Goal: Task Accomplishment & Management: Manage account settings

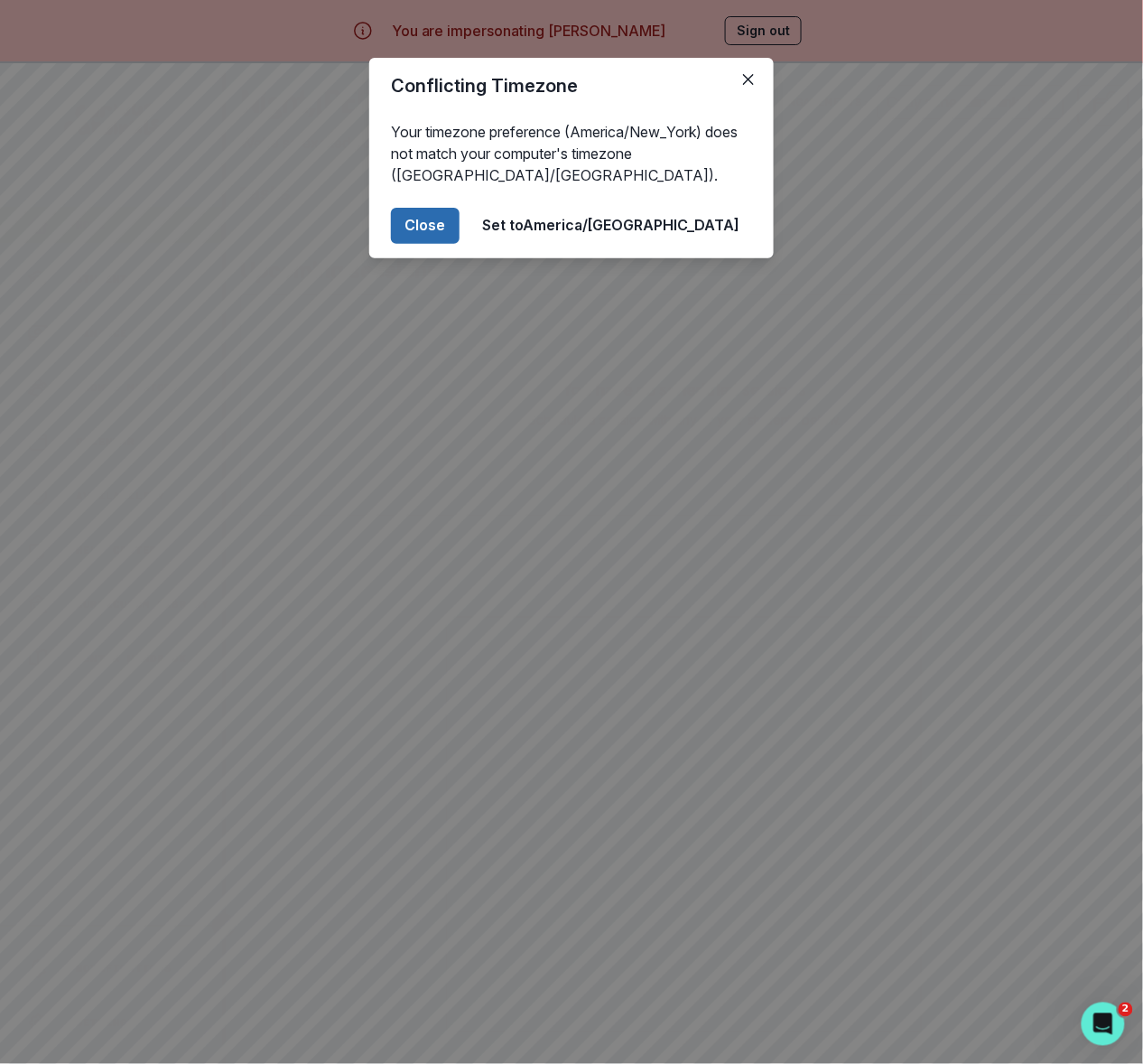
click at [460, 222] on button "Close" at bounding box center [425, 225] width 68 height 36
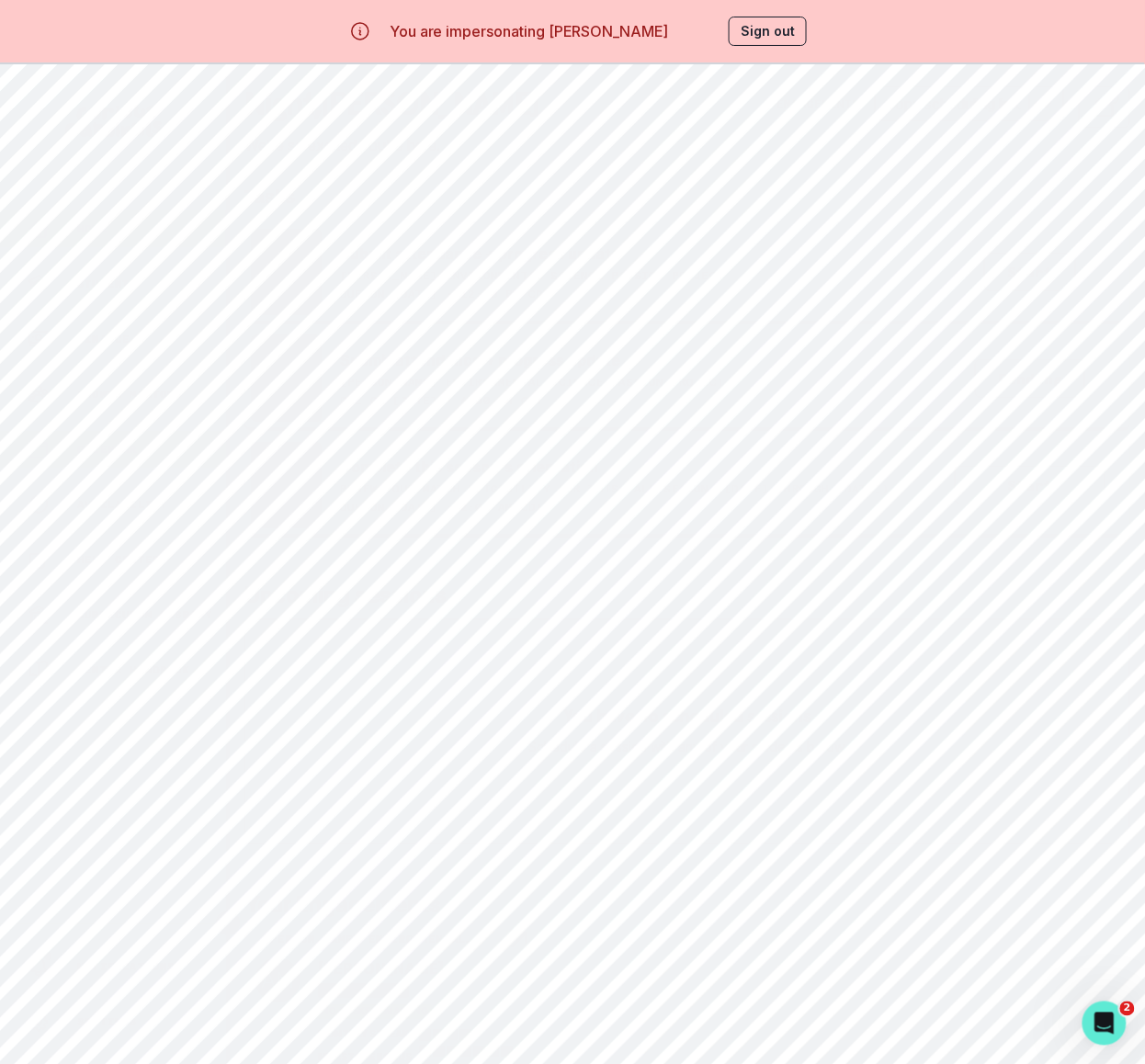
click at [90, 446] on p "Calendar" at bounding box center [107, 449] width 61 height 15
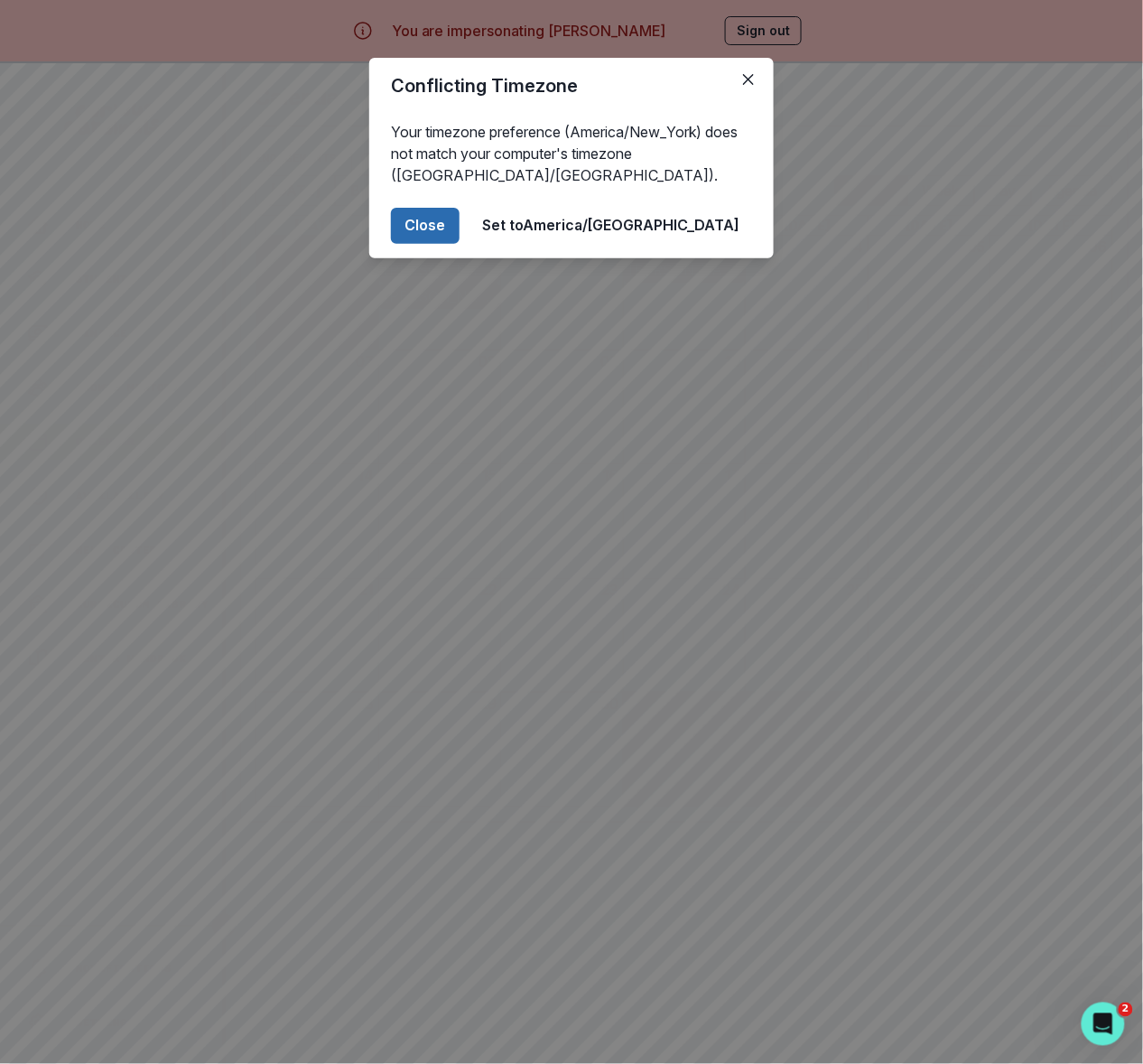
click at [460, 231] on button "Close" at bounding box center [425, 225] width 68 height 36
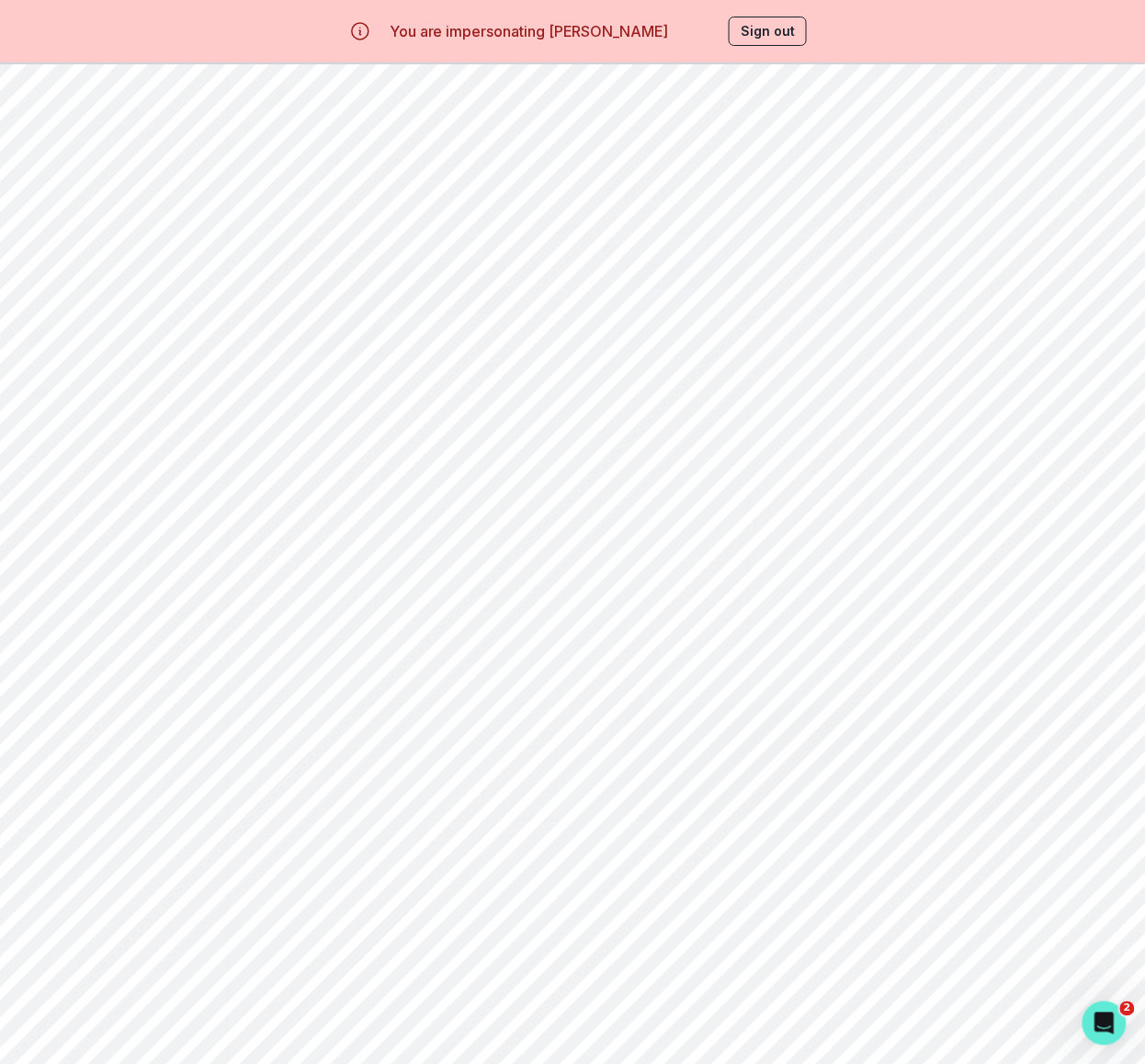
click at [700, 280] on div "[PERSON_NAME] Environmental Science Passion Project" at bounding box center [688, 274] width 111 height 22
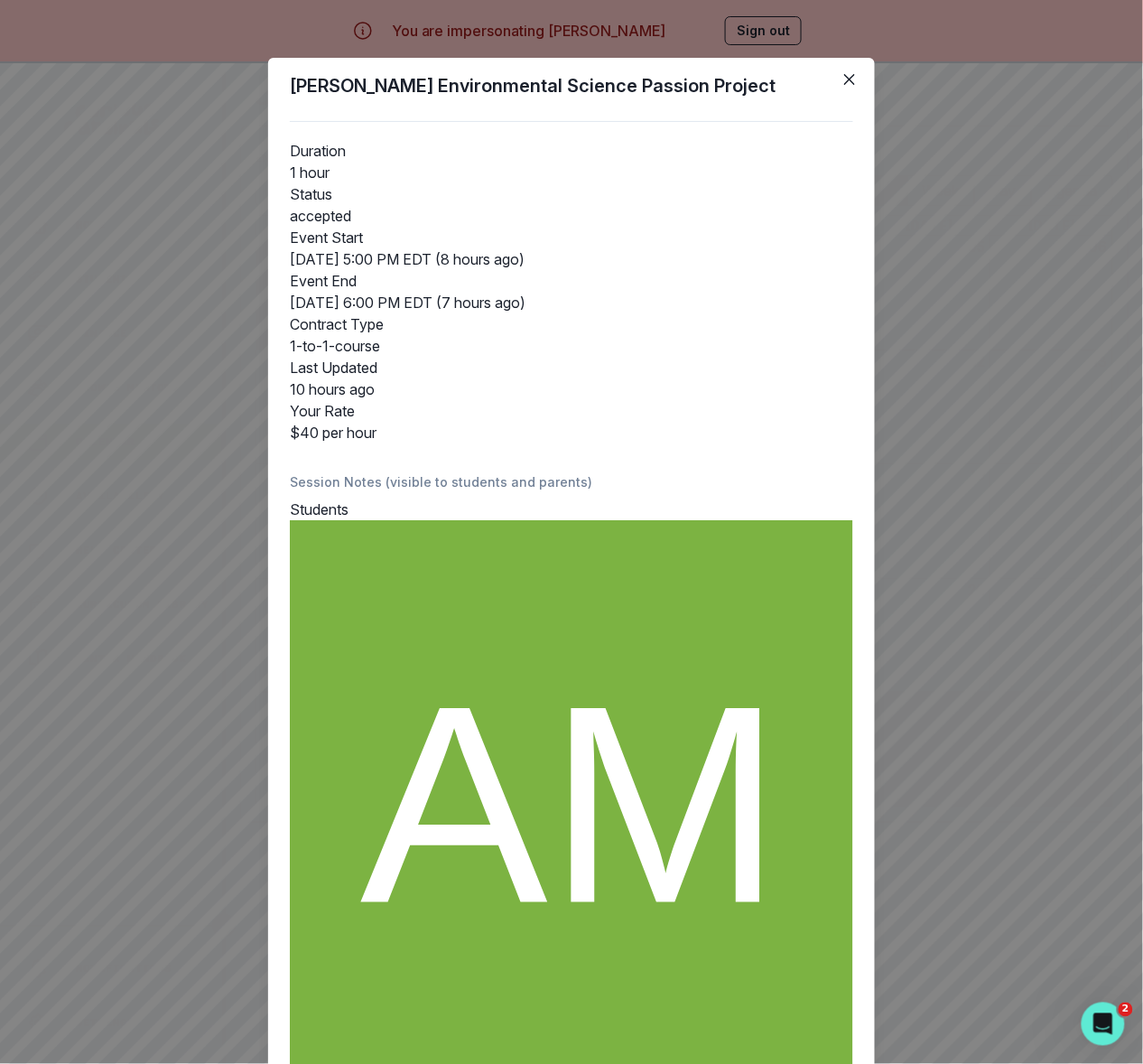
scroll to position [191, 0]
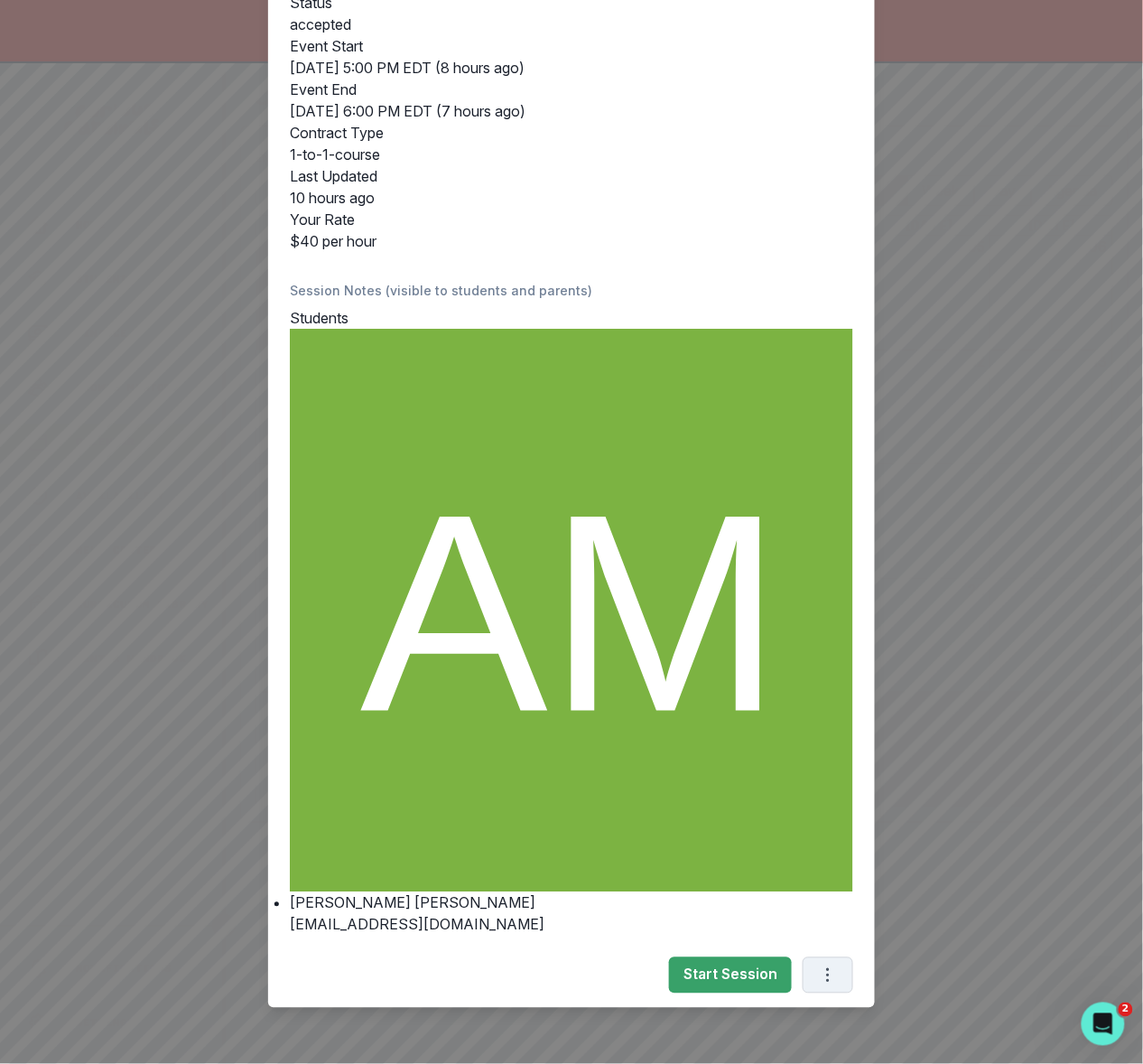
click at [820, 970] on icon "Options" at bounding box center [828, 975] width 20 height 20
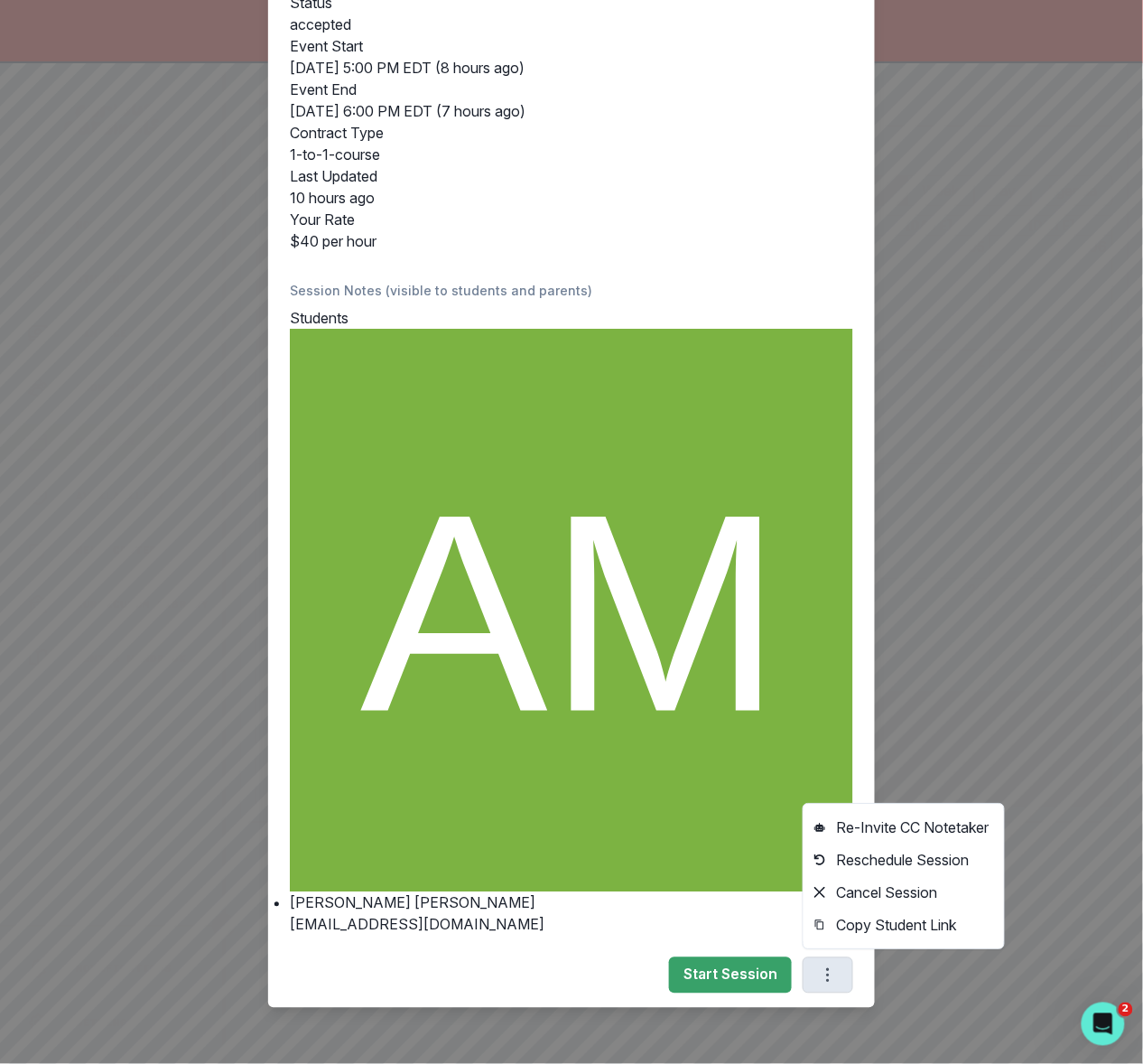
click at [946, 994] on div "[PERSON_NAME] Environmental Science Passion Project Duration 1 hour Status acce…" at bounding box center [572, 532] width 1143 height 1064
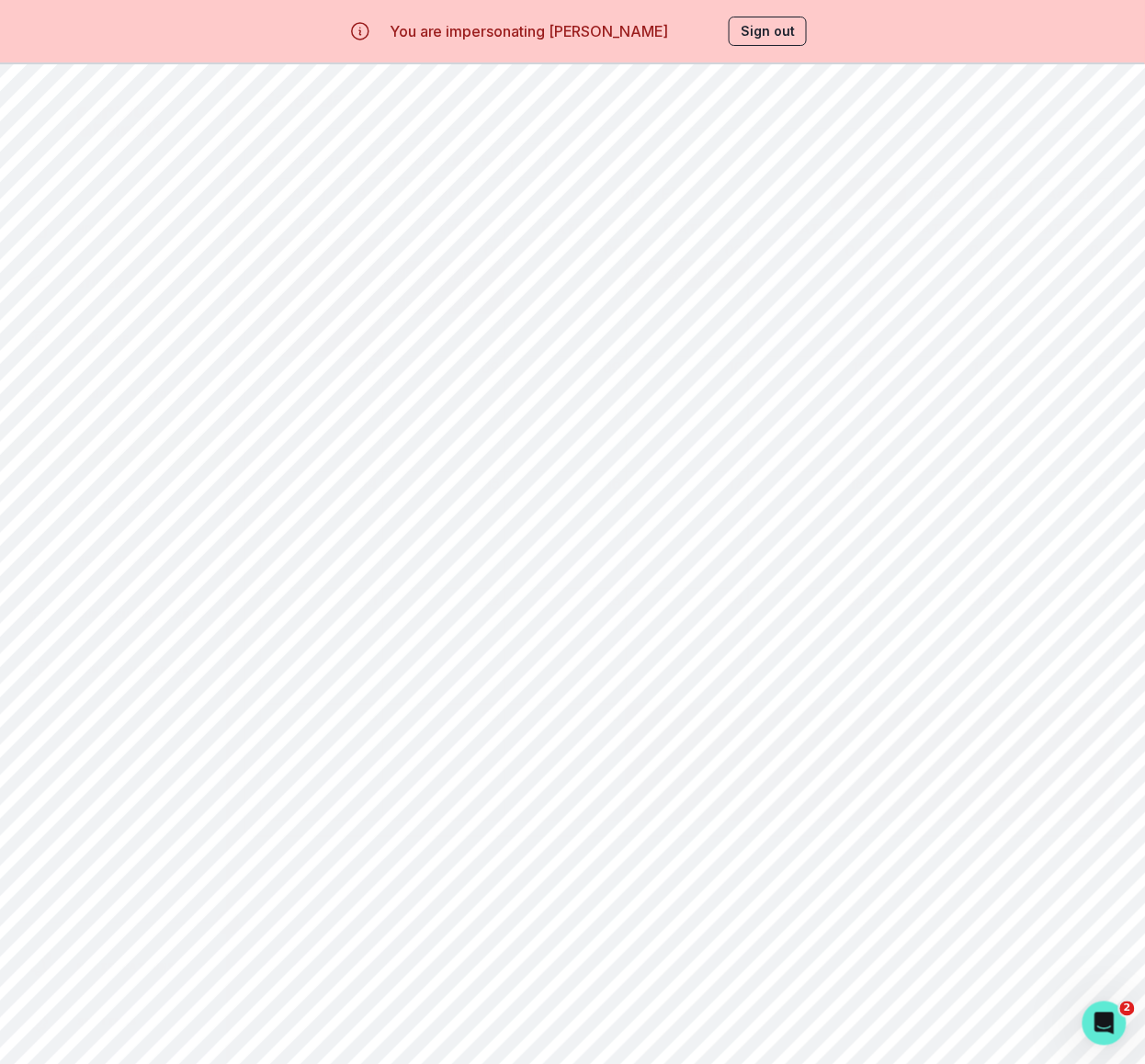
click at [767, 35] on button "Sign out" at bounding box center [767, 31] width 78 height 29
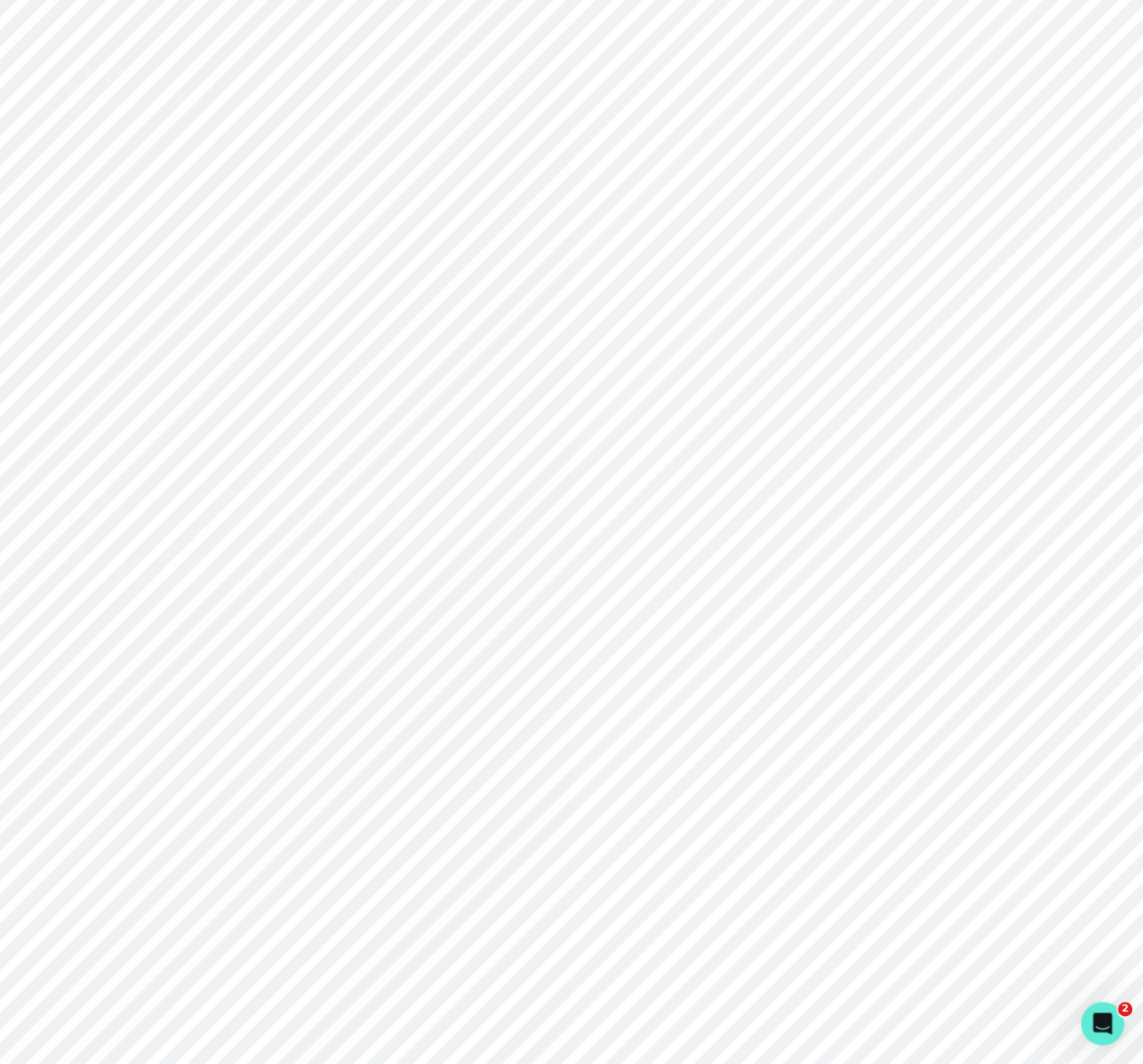
click at [797, 390] on div "Sign in with Google" at bounding box center [858, 384] width 323 height 21
